Goal: Transaction & Acquisition: Purchase product/service

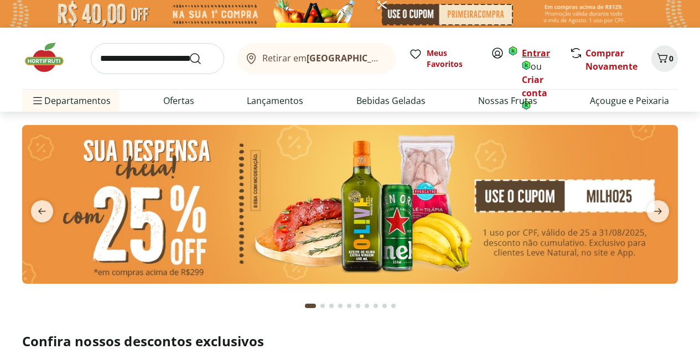
click at [529, 50] on link "Entrar" at bounding box center [536, 52] width 28 height 13
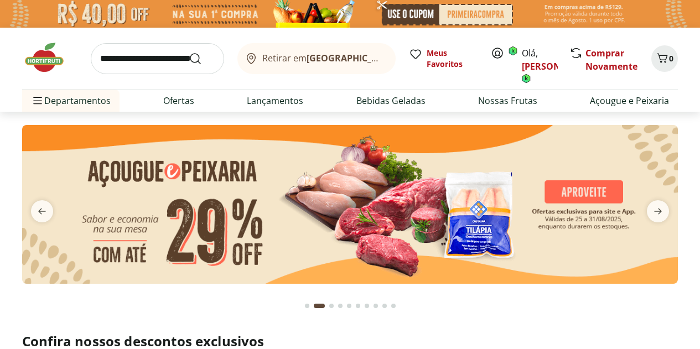
click at [0, 67] on div "Retirar em [GEOGRAPHIC_DATA]/RJ Meus Favoritos Olá, [PERSON_NAME] Novamente 0 D…" at bounding box center [350, 70] width 700 height 84
click at [532, 63] on link "[PERSON_NAME]" at bounding box center [558, 66] width 72 height 13
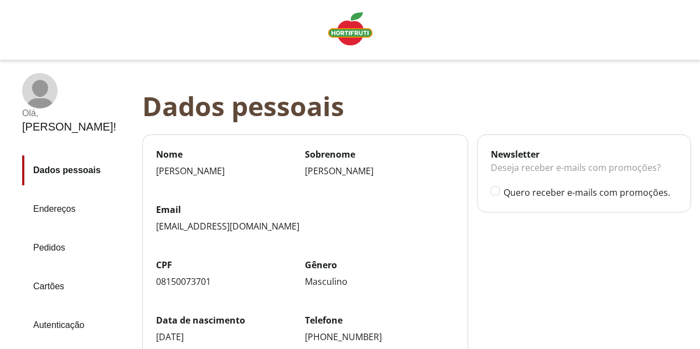
click at [43, 233] on link "Pedidos" at bounding box center [77, 248] width 111 height 30
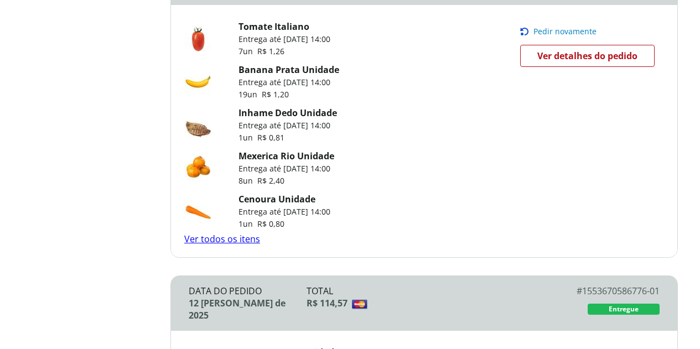
scroll to position [543, 0]
click at [235, 232] on link "Ver todos os itens" at bounding box center [222, 238] width 76 height 12
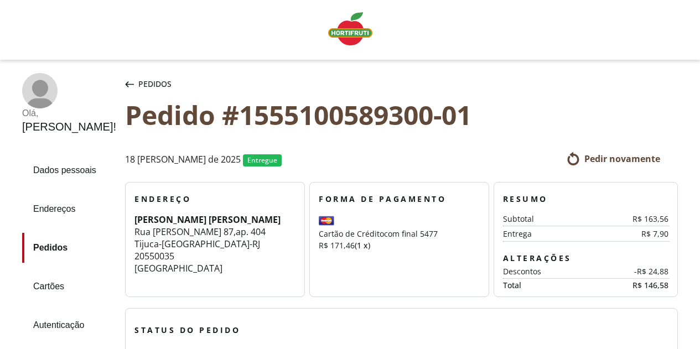
click at [51, 243] on link "Pedidos" at bounding box center [69, 248] width 94 height 30
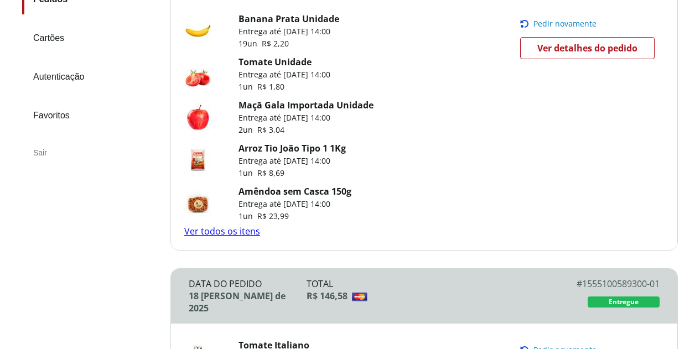
scroll to position [224, 0]
click at [217, 225] on link "Ver todos os itens" at bounding box center [222, 231] width 76 height 12
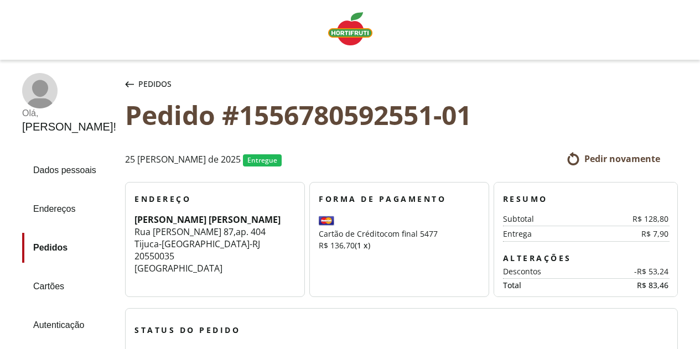
click at [138, 79] on span "Pedidos" at bounding box center [154, 84] width 33 height 11
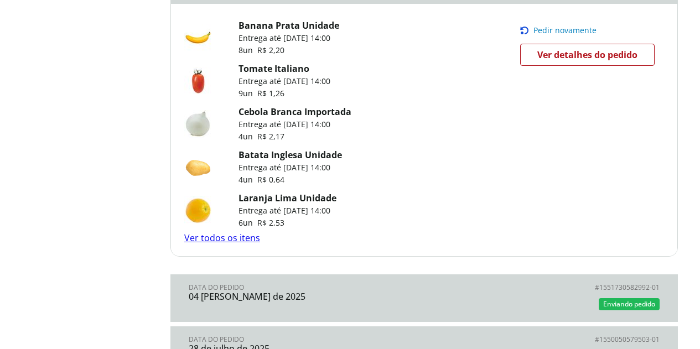
scroll to position [870, 0]
click at [233, 231] on link "Ver todos os itens" at bounding box center [222, 237] width 76 height 12
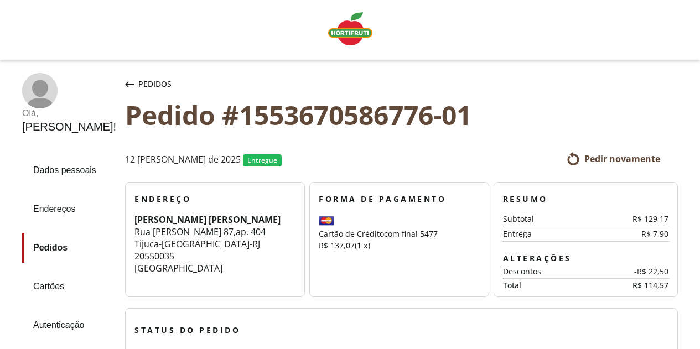
click at [138, 82] on span "Pedidos" at bounding box center [154, 84] width 33 height 11
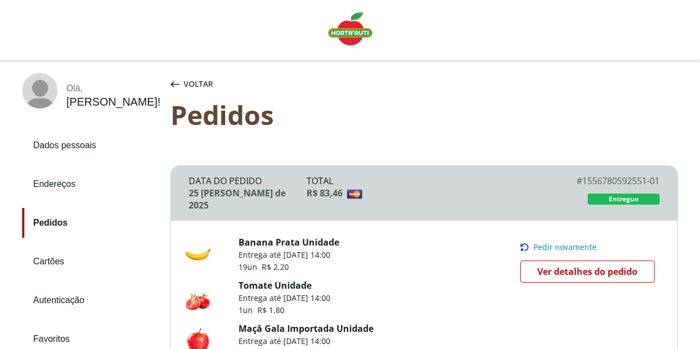
click at [194, 81] on span "Voltar" at bounding box center [198, 84] width 29 height 11
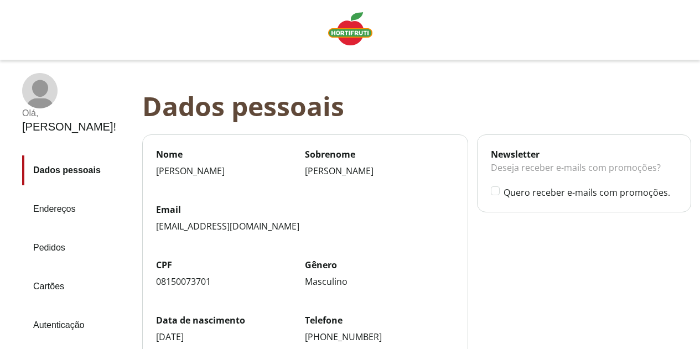
click at [339, 30] on img "Linha de sessão" at bounding box center [350, 28] width 44 height 33
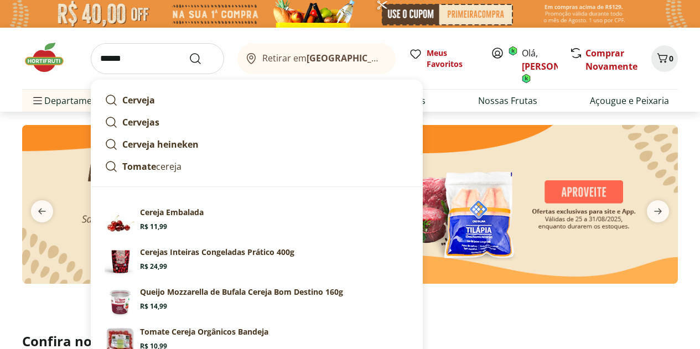
type input "******"
click at [189, 52] on button "Submit Search" at bounding box center [202, 58] width 27 height 13
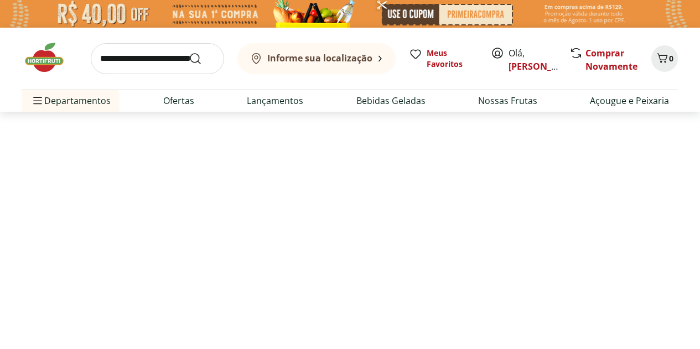
select select "**********"
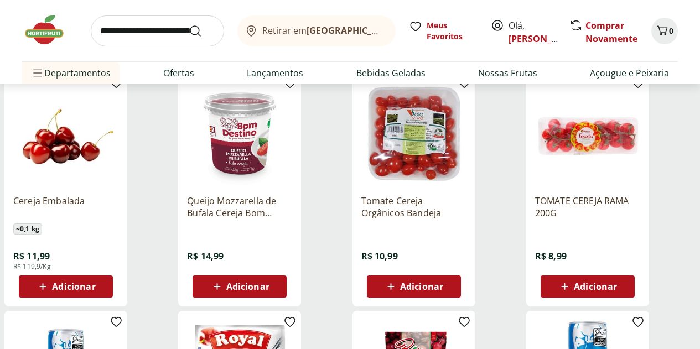
scroll to position [146, 0]
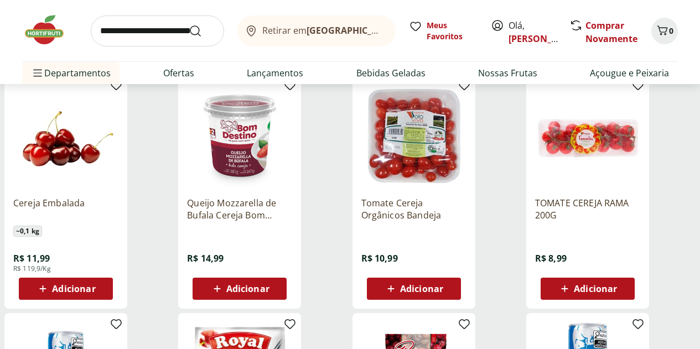
click at [118, 159] on img at bounding box center [65, 135] width 105 height 105
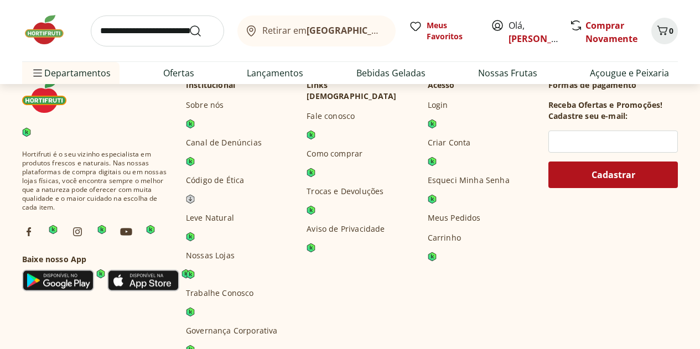
scroll to position [472, 0]
